Goal: Information Seeking & Learning: Check status

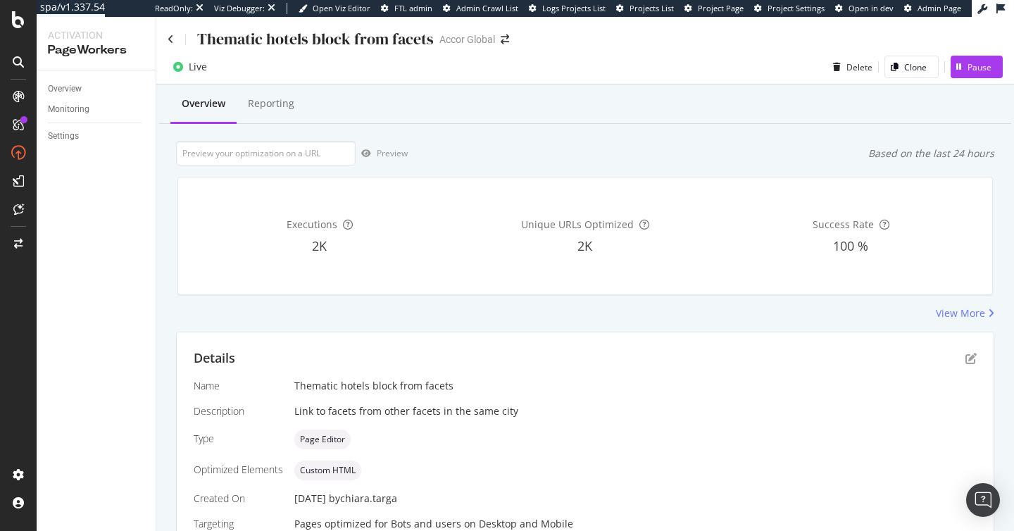
scroll to position [311, 0]
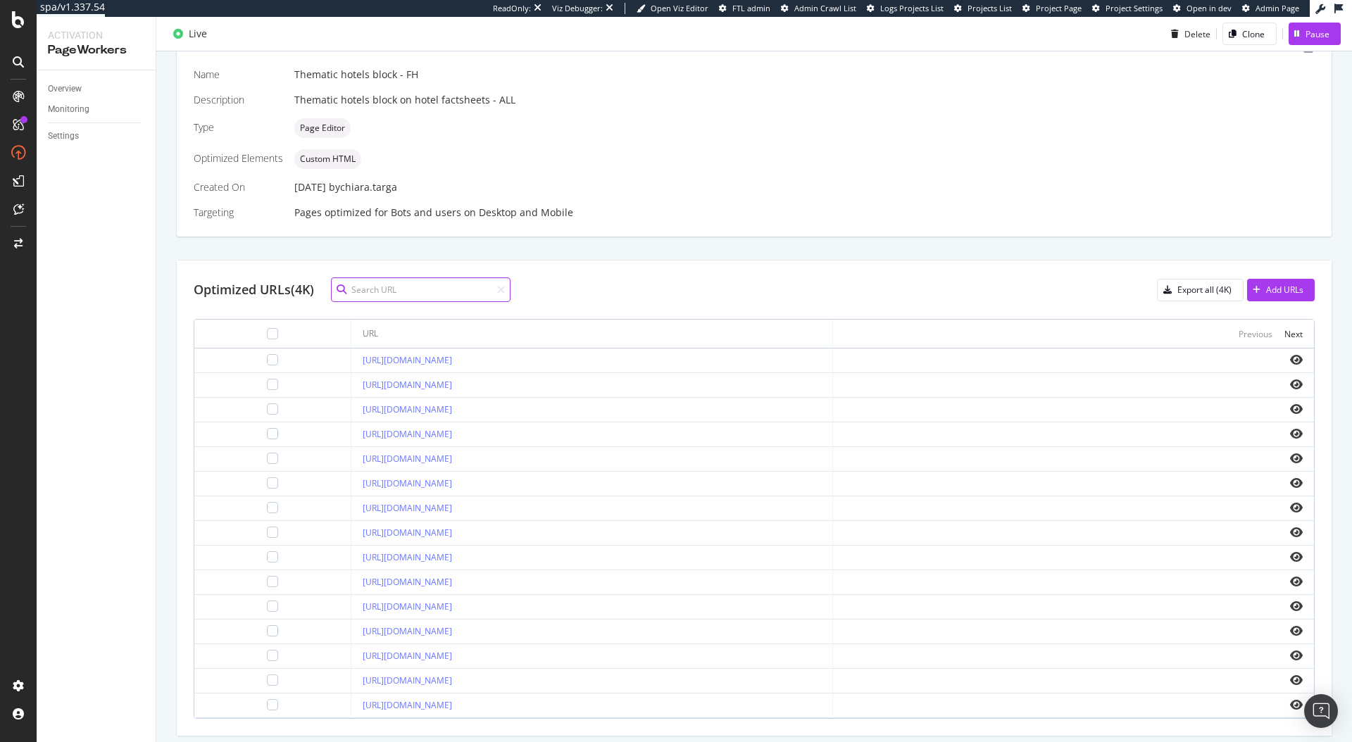
scroll to position [311, 0]
